Goal: Book appointment/travel/reservation

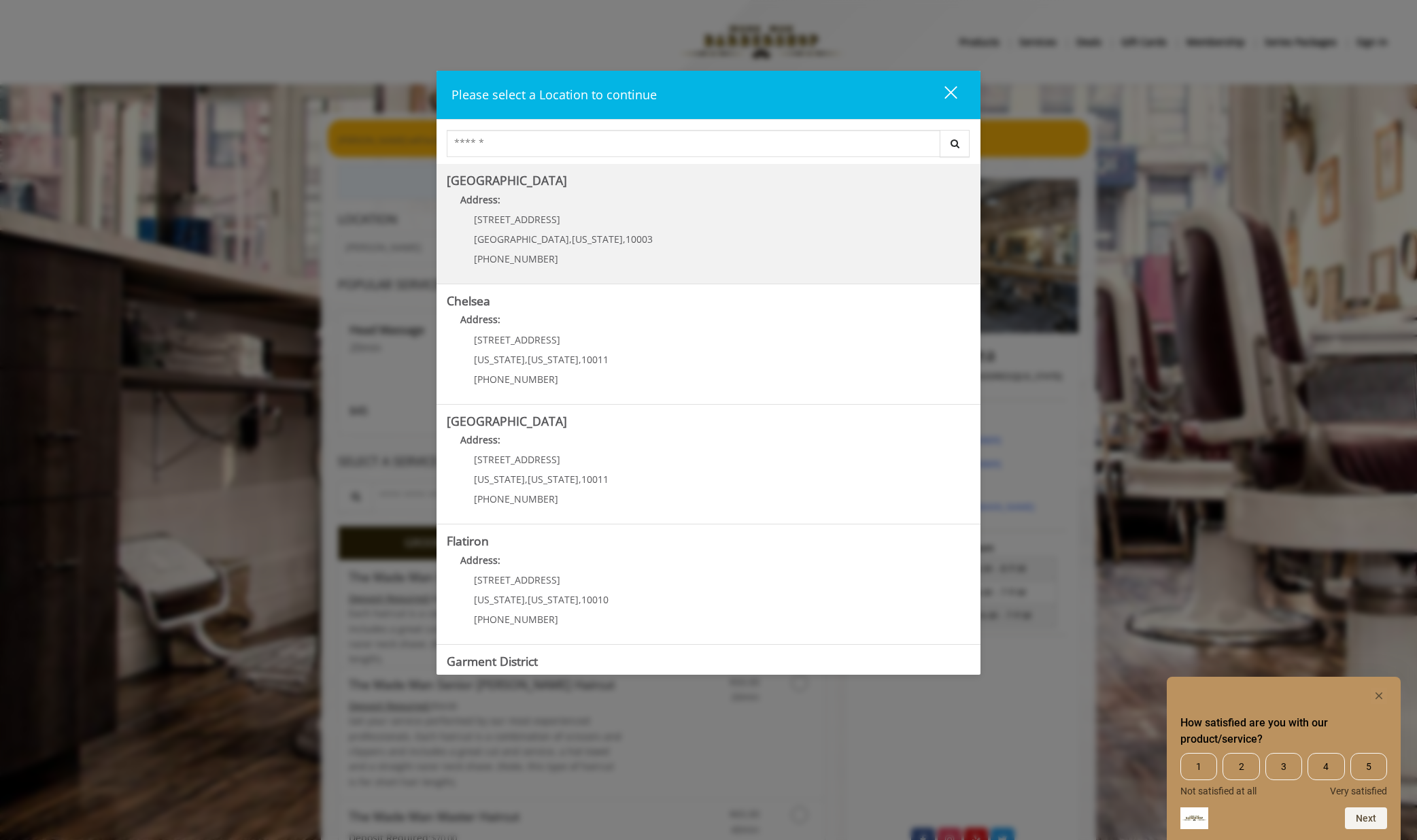
click at [559, 204] on Village "Address:" at bounding box center [708, 203] width 523 height 22
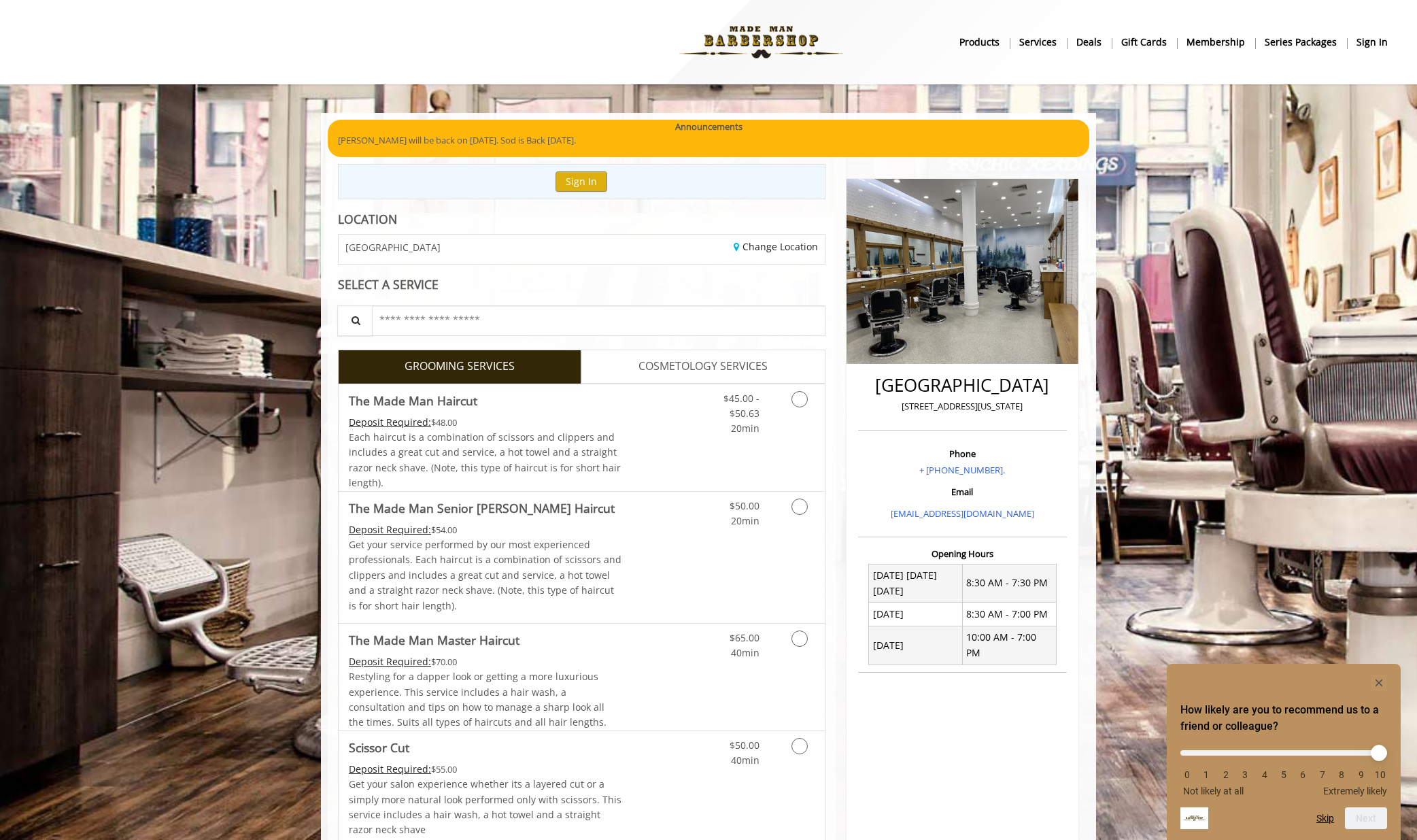
click at [665, 358] on span "COSMETOLOGY SERVICES" at bounding box center [703, 367] width 130 height 17
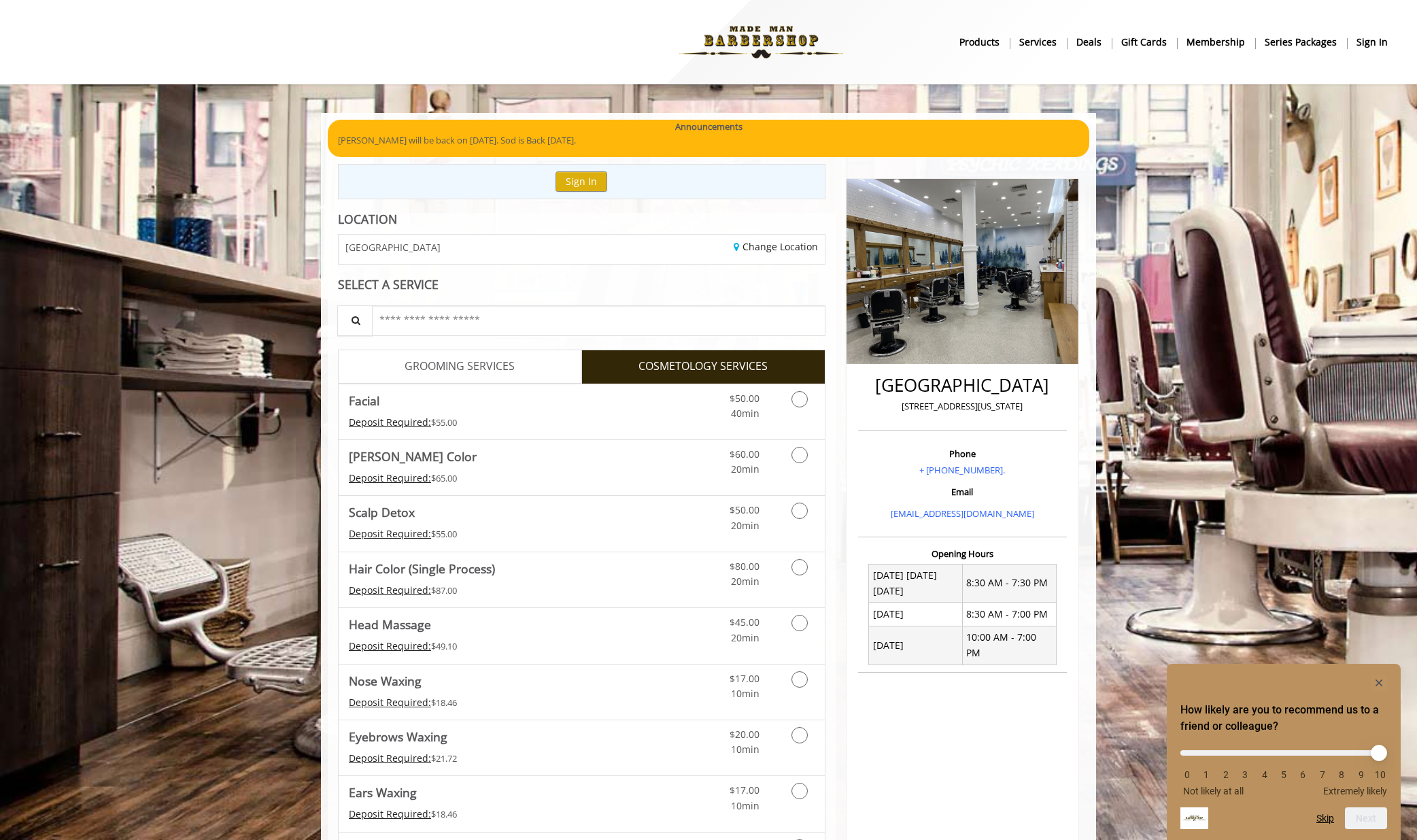
click at [528, 361] on link "GROOMING SERVICES" at bounding box center [460, 366] width 244 height 34
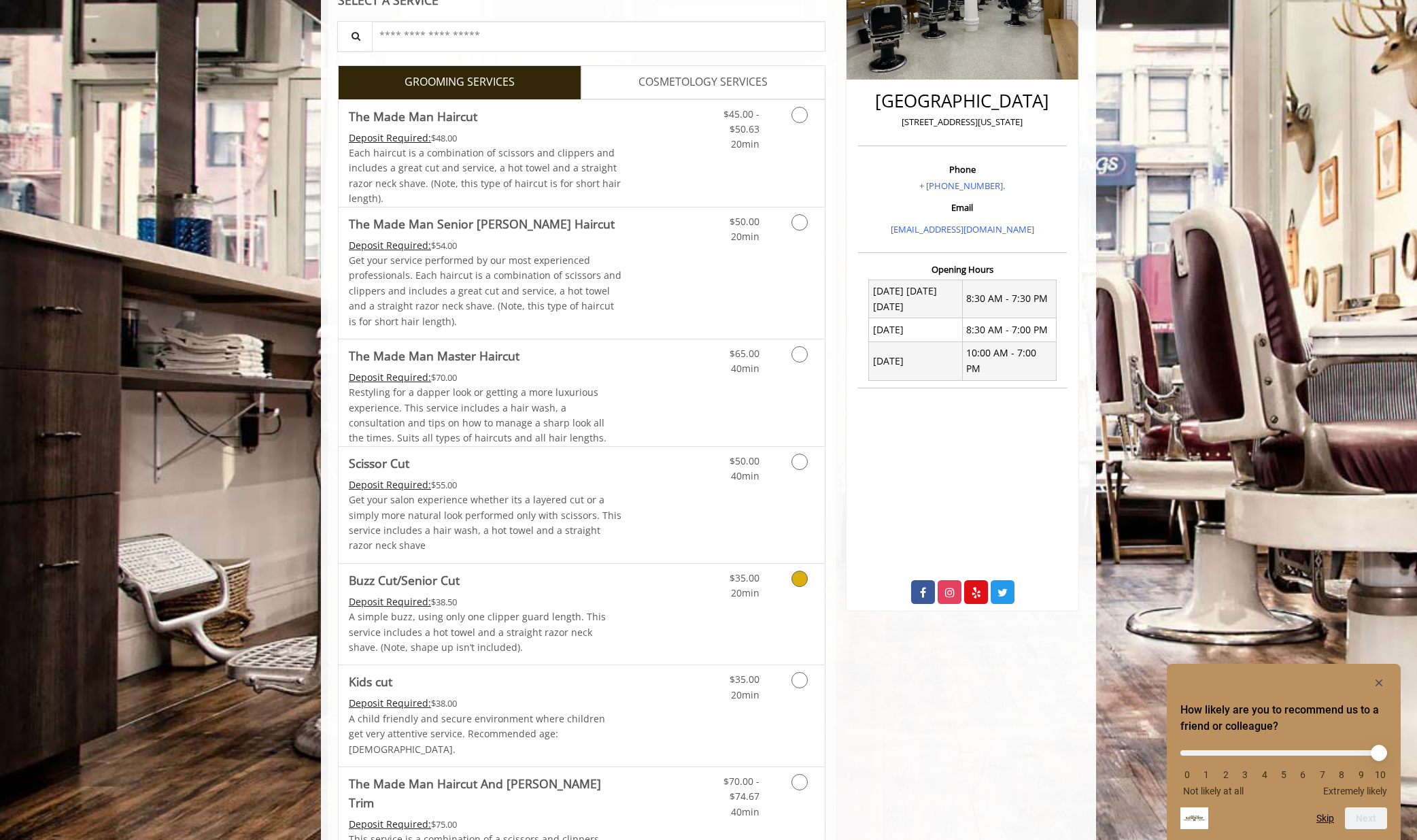
scroll to position [447, 0]
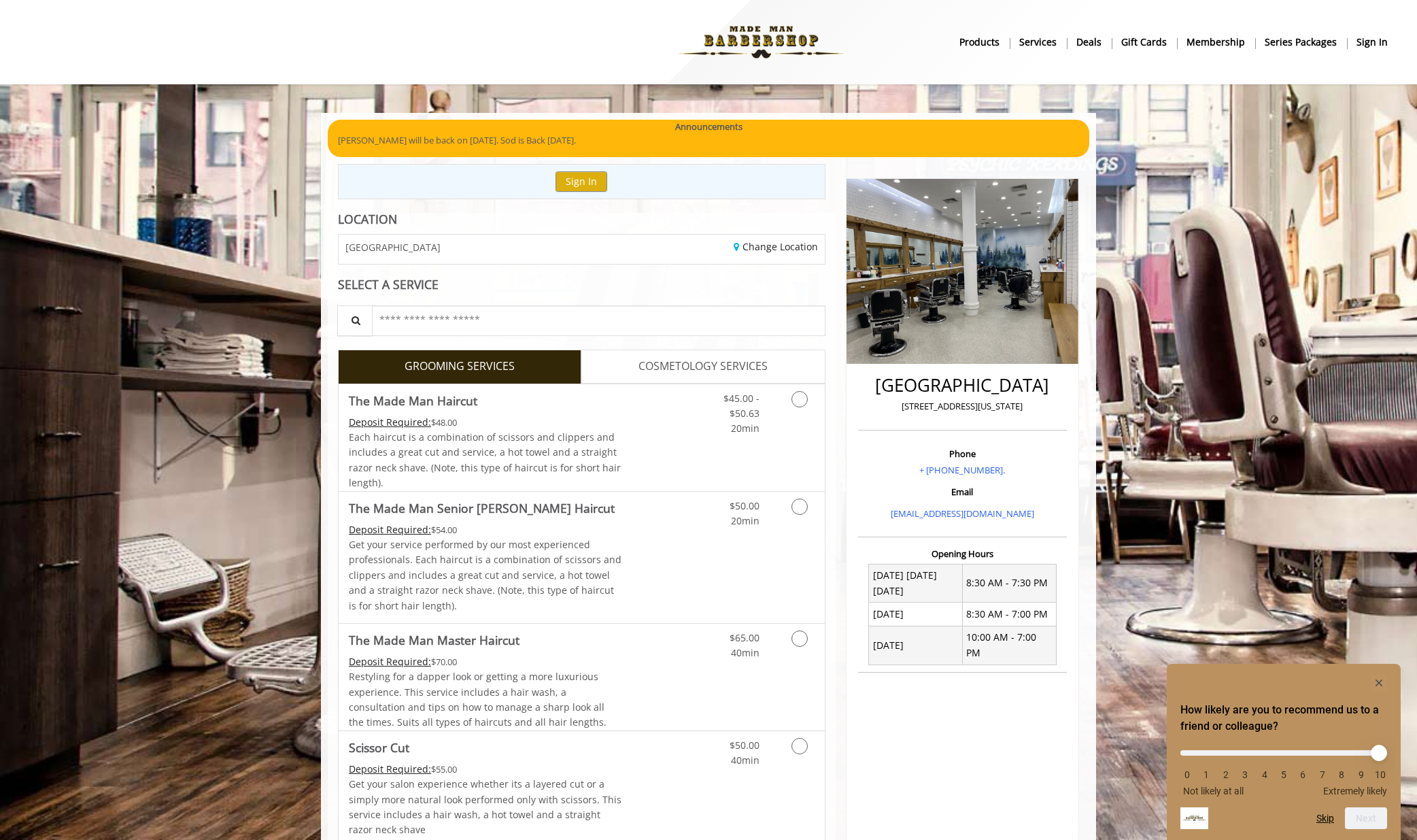
click at [747, 36] on img at bounding box center [761, 42] width 187 height 75
